Goal: Task Accomplishment & Management: Manage account settings

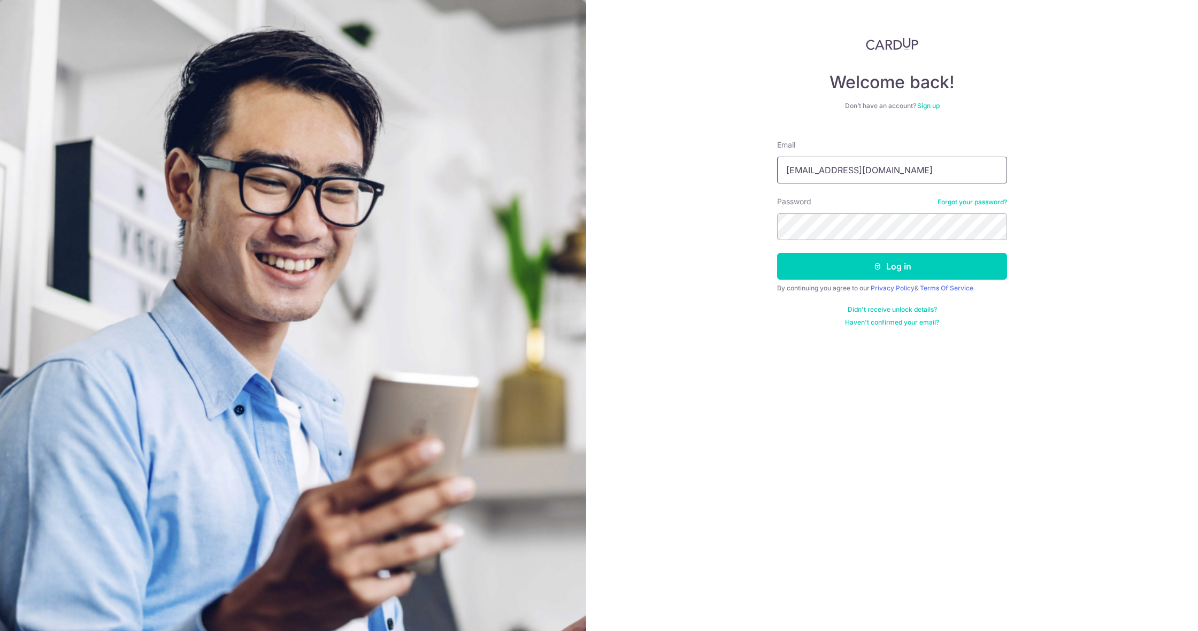
type input "orders@soicoco.com"
click at [892, 266] on button "Log in" at bounding box center [892, 266] width 230 height 27
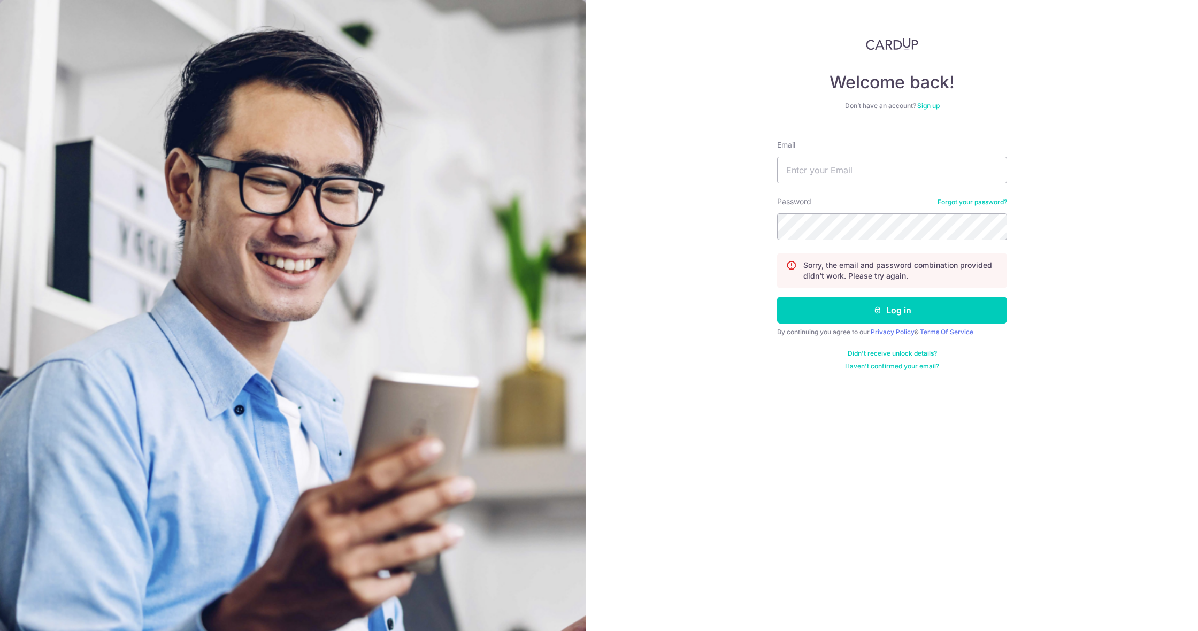
click at [605, 205] on div "Welcome back! Don’t have an account? Sign up Email Password Forgot your passwor…" at bounding box center [892, 315] width 612 height 631
type input "[EMAIL_ADDRESS][DOMAIN_NAME]"
click at [892, 310] on button "Log in" at bounding box center [892, 310] width 230 height 27
type input "sales.soicoco@gmail.com"
click at [892, 310] on button "Log in" at bounding box center [892, 310] width 230 height 27
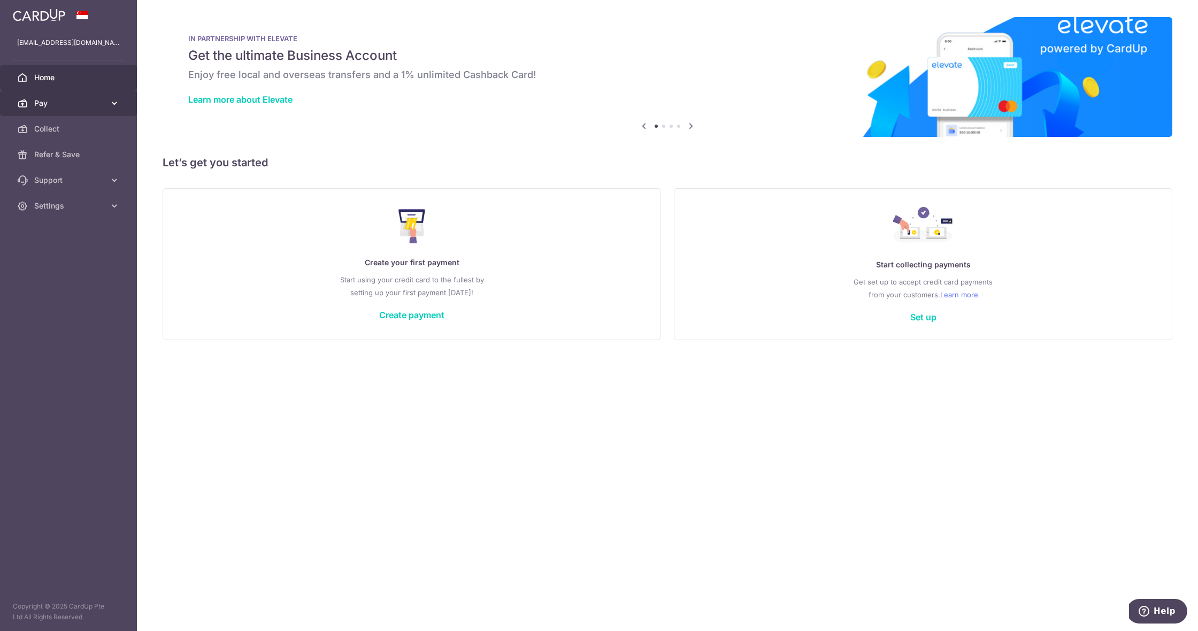
click at [29, 100] on link "Pay" at bounding box center [68, 103] width 137 height 26
click at [87, 129] on span "Payments" at bounding box center [69, 129] width 71 height 11
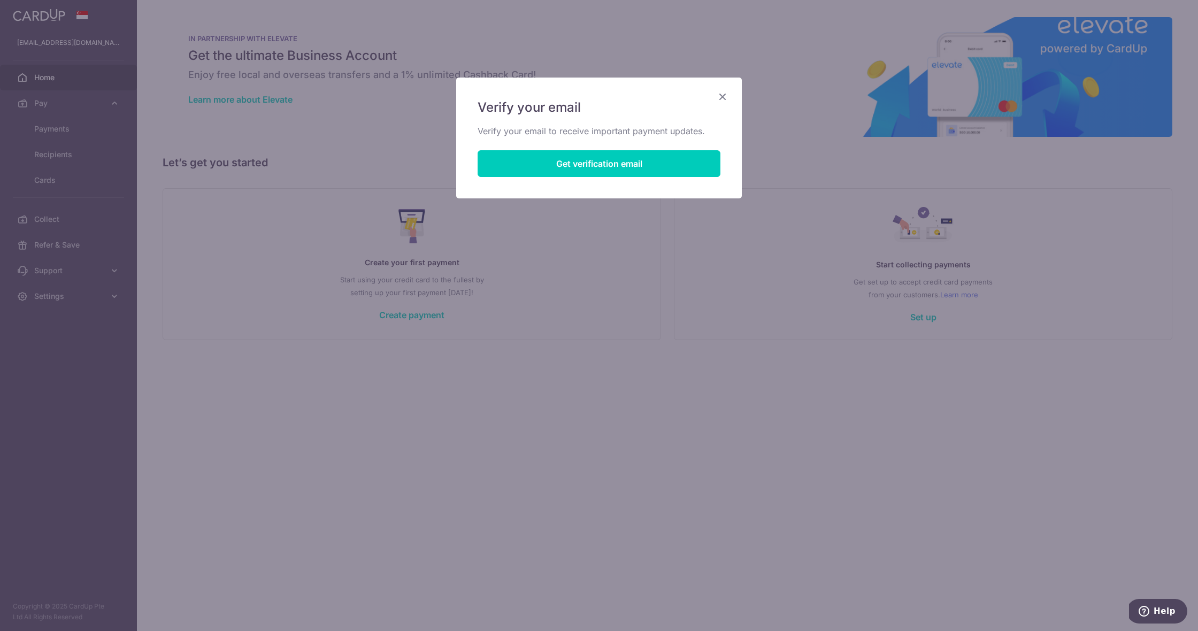
click at [722, 95] on icon "Close" at bounding box center [722, 96] width 13 height 13
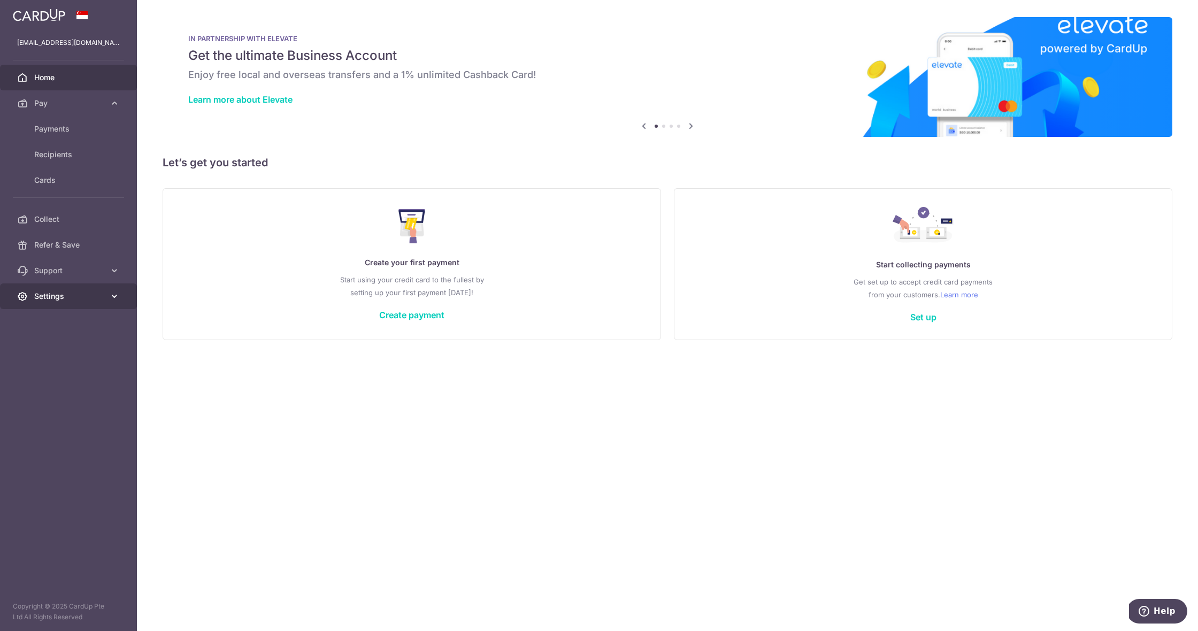
click at [74, 299] on span "Settings" at bounding box center [69, 296] width 71 height 11
click at [56, 132] on span "Payments" at bounding box center [69, 129] width 71 height 11
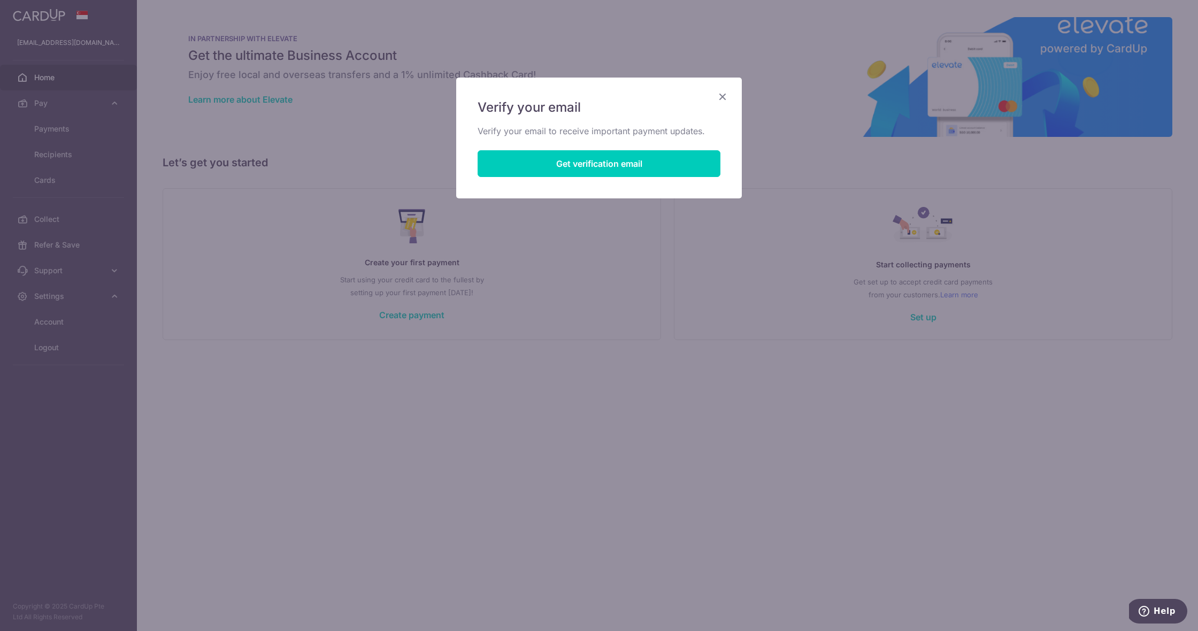
click at [721, 95] on icon "Close" at bounding box center [722, 96] width 13 height 13
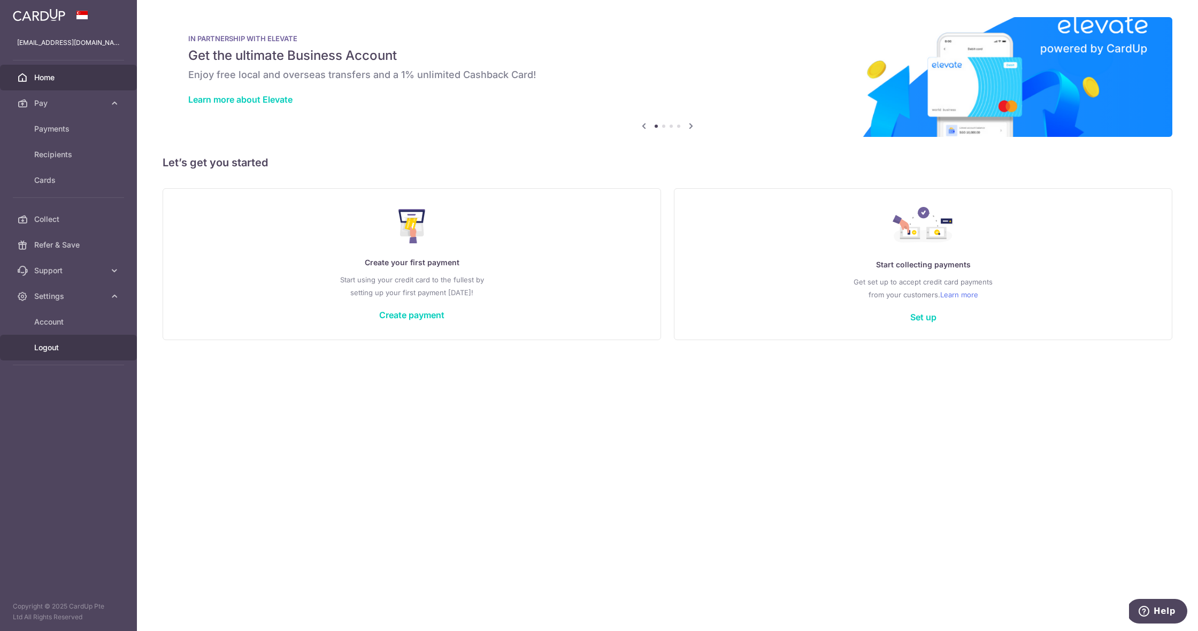
click at [63, 351] on span "Logout" at bounding box center [69, 347] width 71 height 11
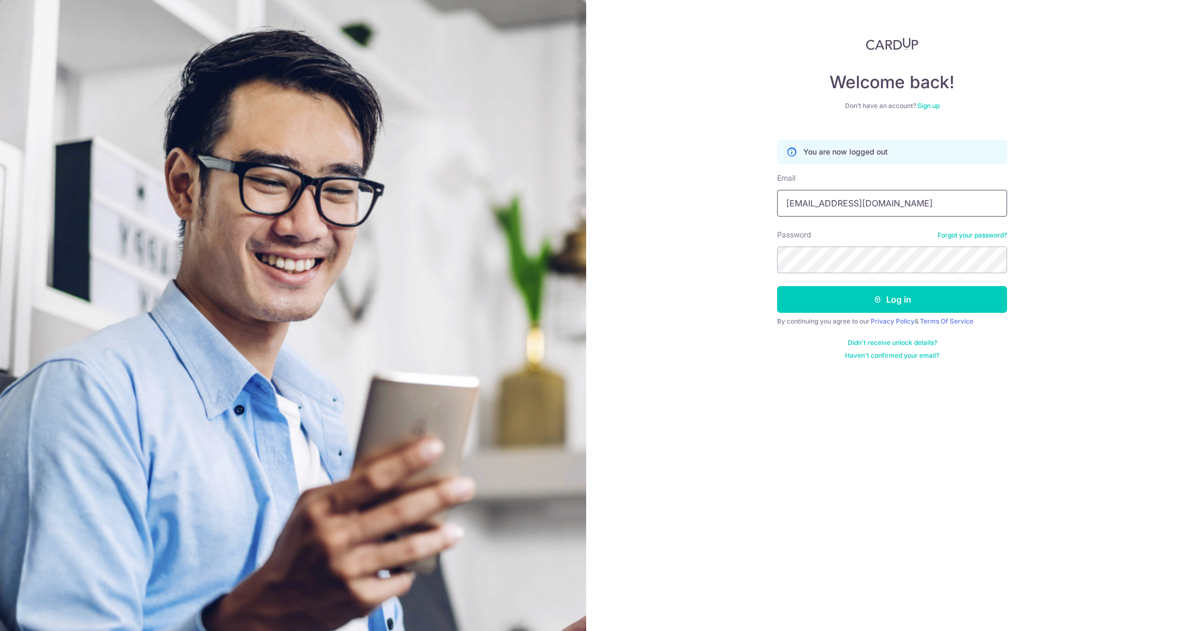
type input "[EMAIL_ADDRESS][DOMAIN_NAME]"
click at [892, 300] on button "Log in" at bounding box center [892, 299] width 230 height 27
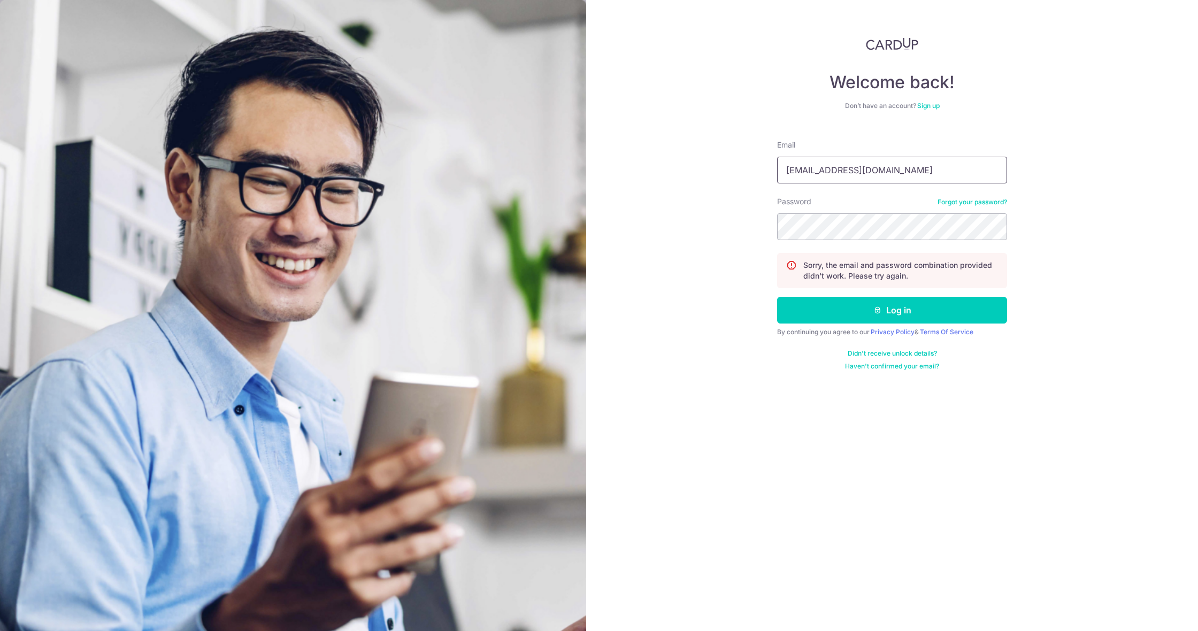
type input "[EMAIL_ADDRESS][DOMAIN_NAME]"
click at [892, 310] on button "Log in" at bounding box center [892, 310] width 230 height 27
type input "[EMAIL_ADDRESS][DOMAIN_NAME]"
click at [892, 310] on button "Log in" at bounding box center [892, 310] width 230 height 27
type input "orders@soicoco.com"
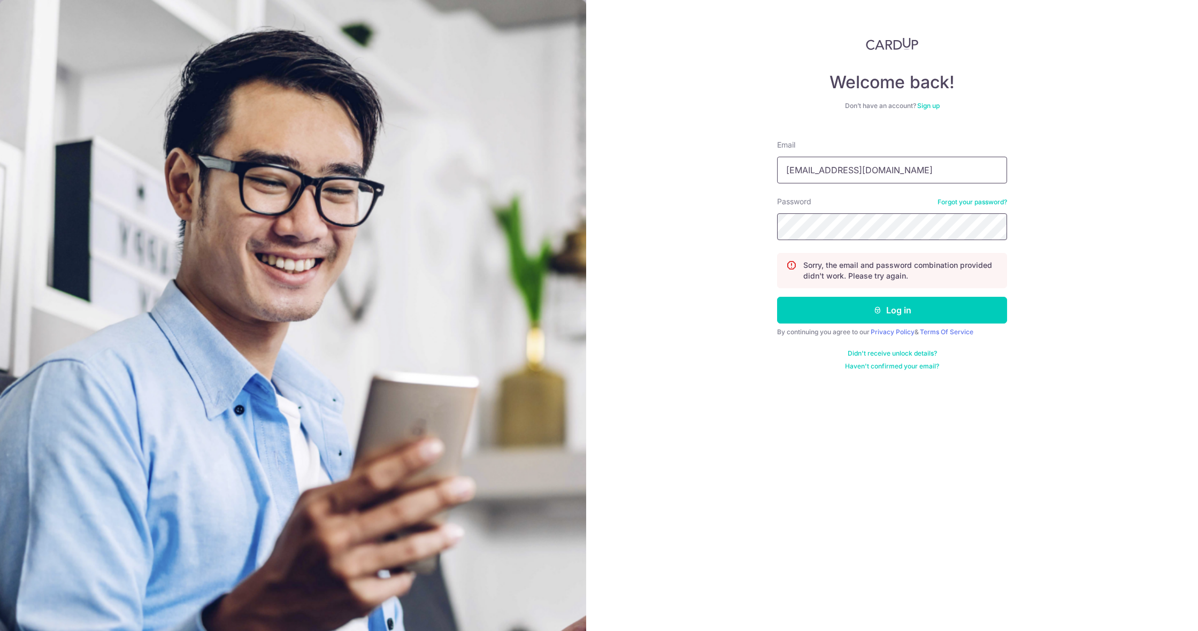
click at [892, 310] on button "Log in" at bounding box center [892, 310] width 230 height 27
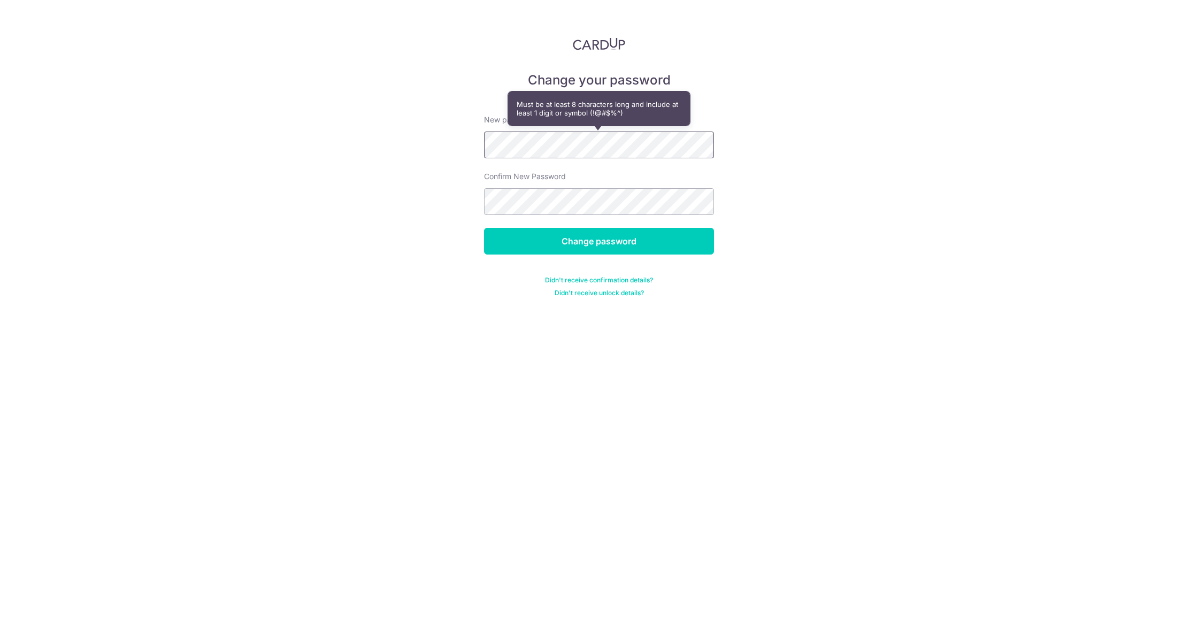
click at [599, 241] on input "Change password" at bounding box center [599, 241] width 230 height 27
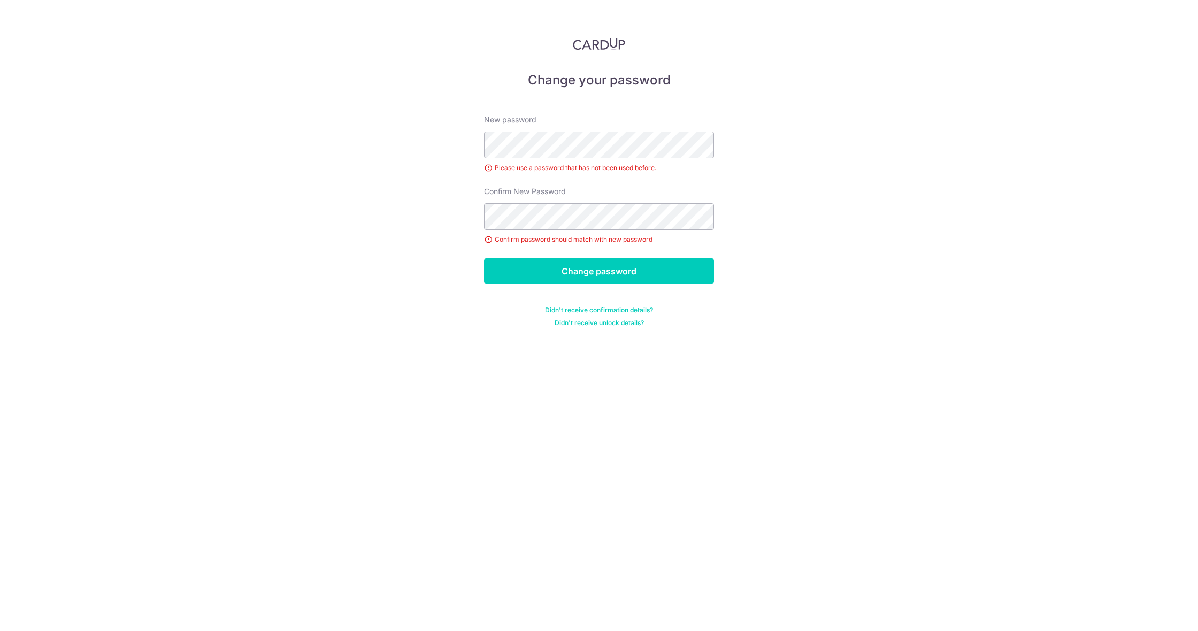
click at [535, 124] on label "New password" at bounding box center [510, 119] width 52 height 11
click at [0, 93] on div "Change your password New password Please use a password that has not been used …" at bounding box center [599, 315] width 1198 height 631
click at [599, 271] on input "Change password" at bounding box center [599, 271] width 230 height 27
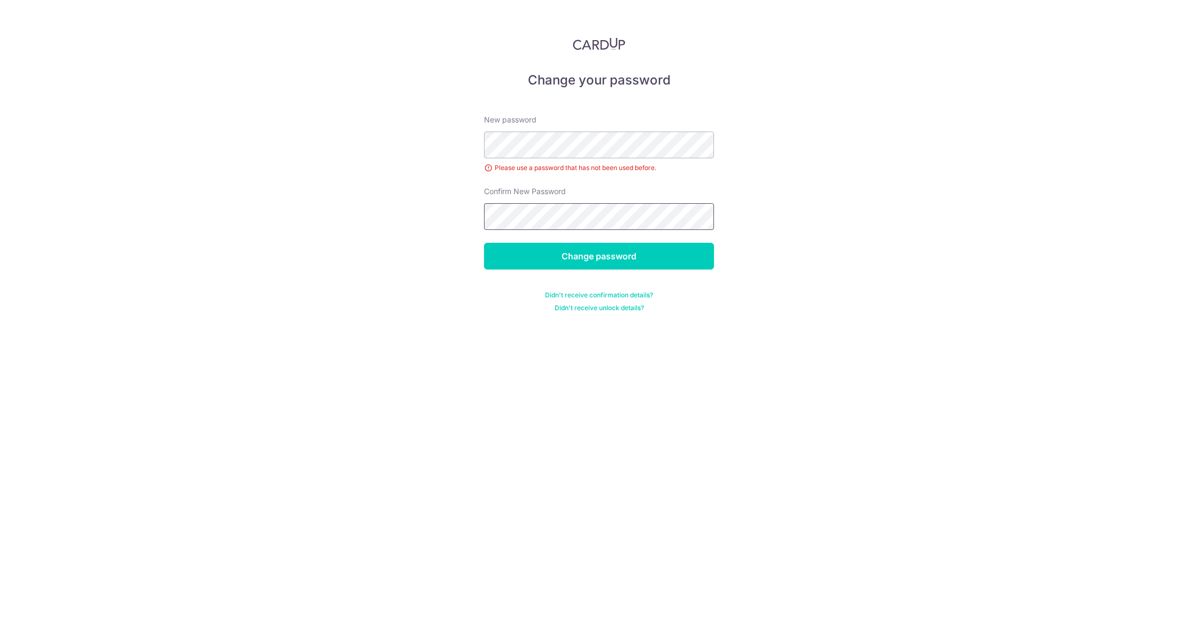
click at [599, 256] on input "Change password" at bounding box center [599, 256] width 230 height 27
